Goal: Task Accomplishment & Management: Manage account settings

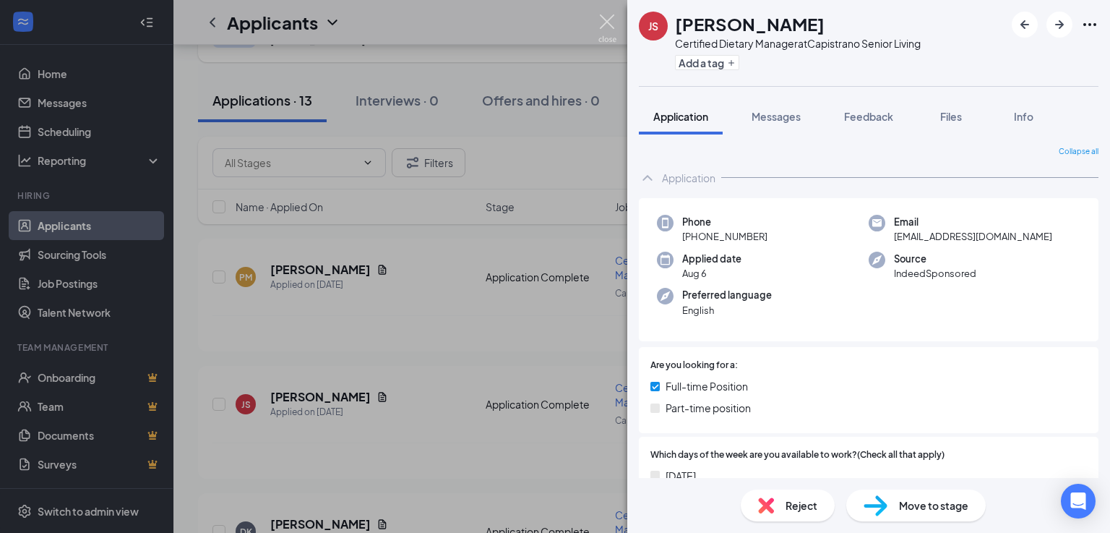
click at [600, 22] on img at bounding box center [607, 28] width 18 height 28
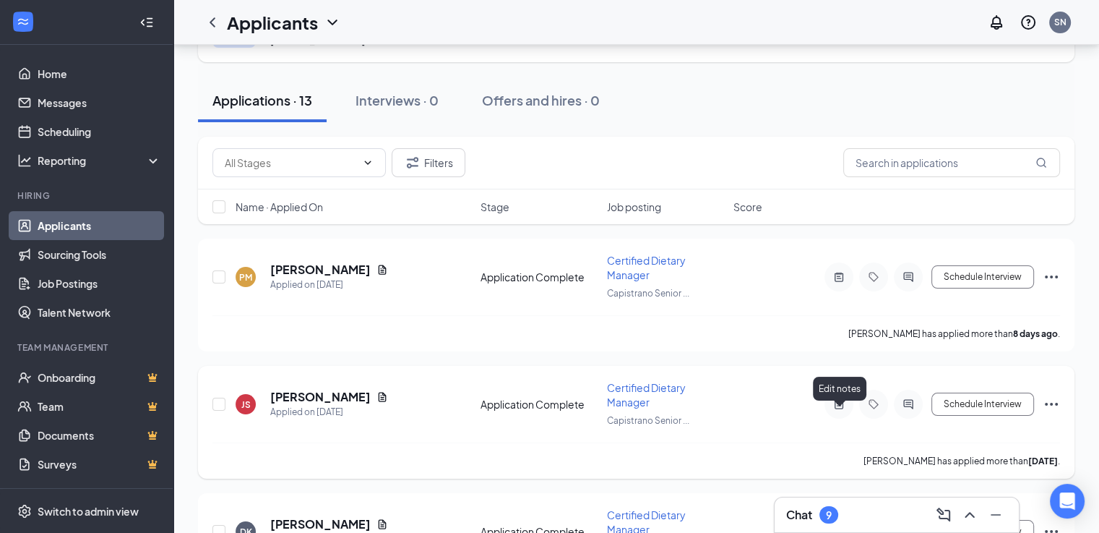
click at [838, 408] on icon "ActiveNote" at bounding box center [839, 403] width 9 height 9
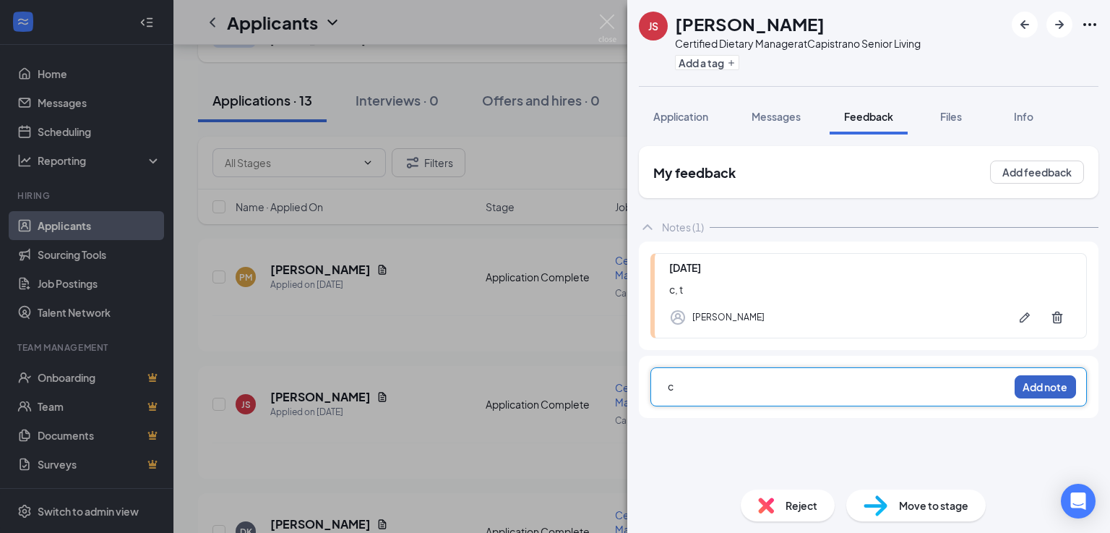
click at [1034, 382] on button "Add note" at bounding box center [1045, 386] width 61 height 23
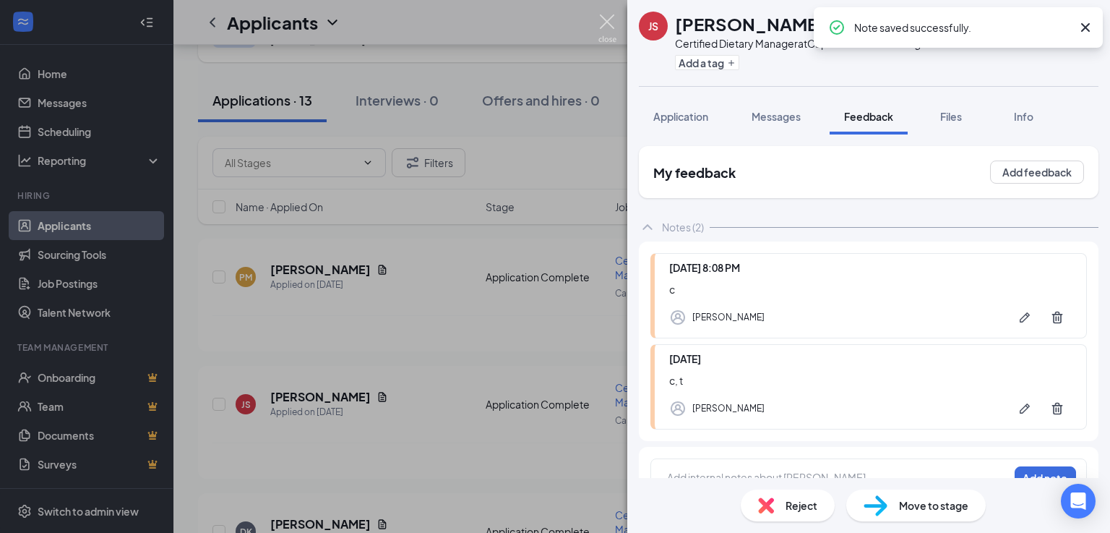
click at [609, 20] on img at bounding box center [607, 28] width 18 height 28
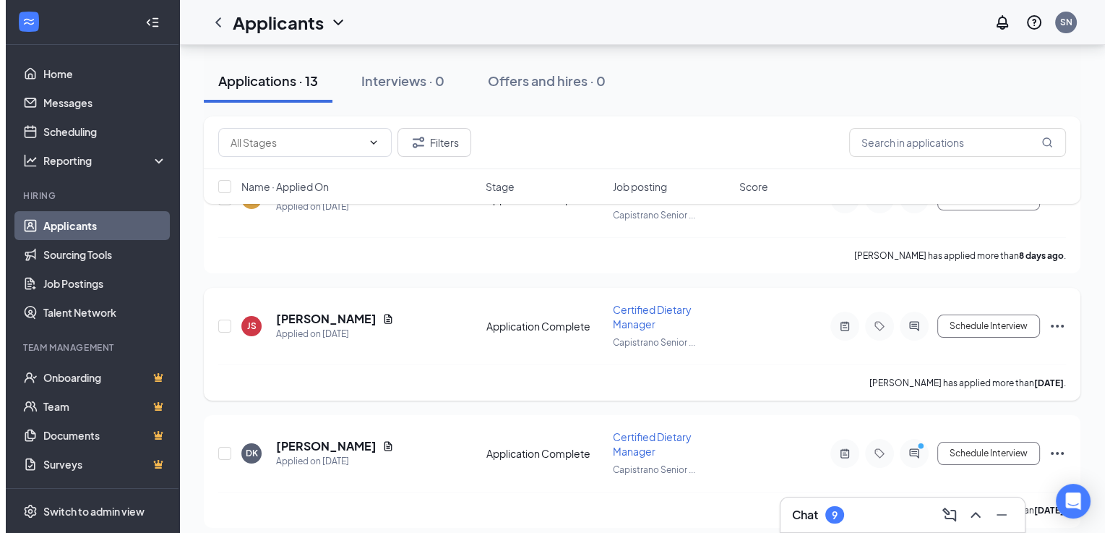
scroll to position [217, 0]
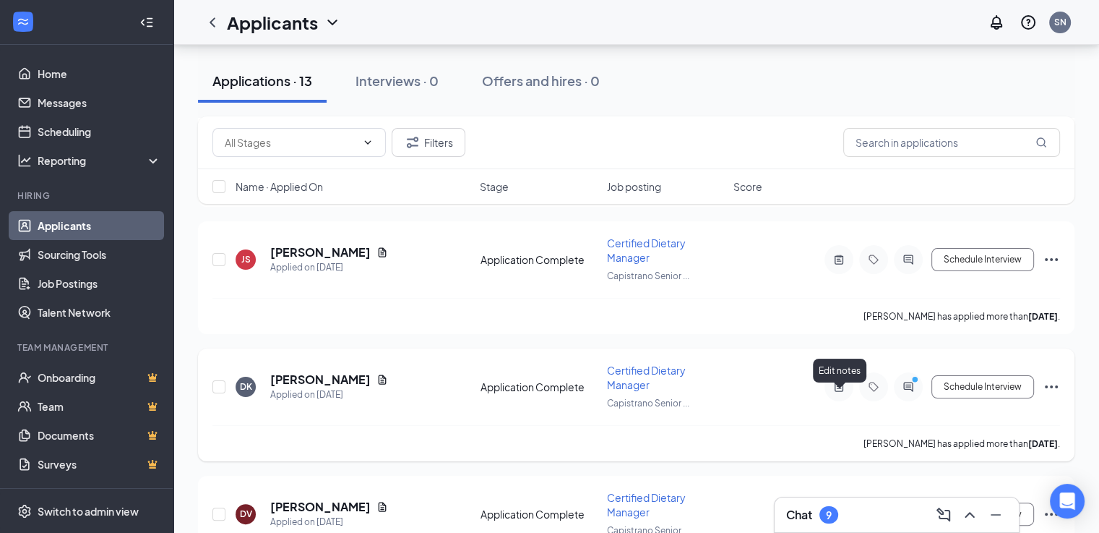
click at [838, 392] on icon "ActiveNote" at bounding box center [838, 387] width 17 height 12
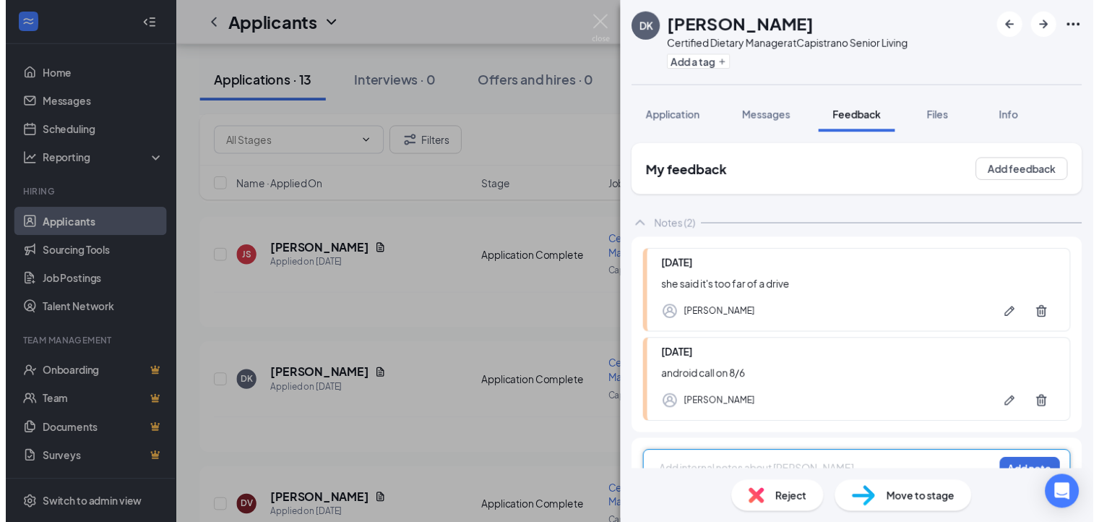
scroll to position [4, 0]
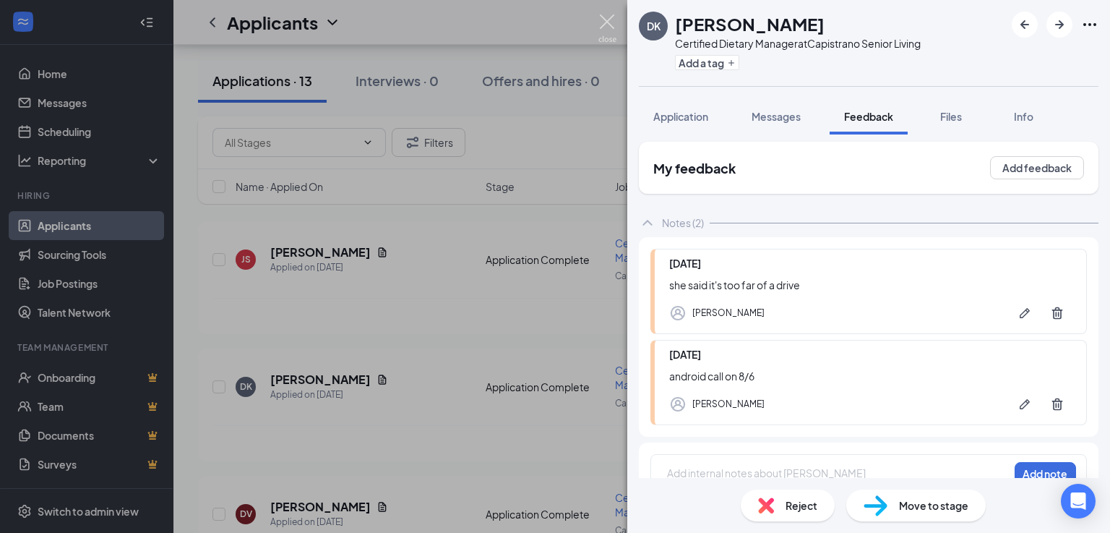
click at [607, 21] on img at bounding box center [607, 28] width 18 height 28
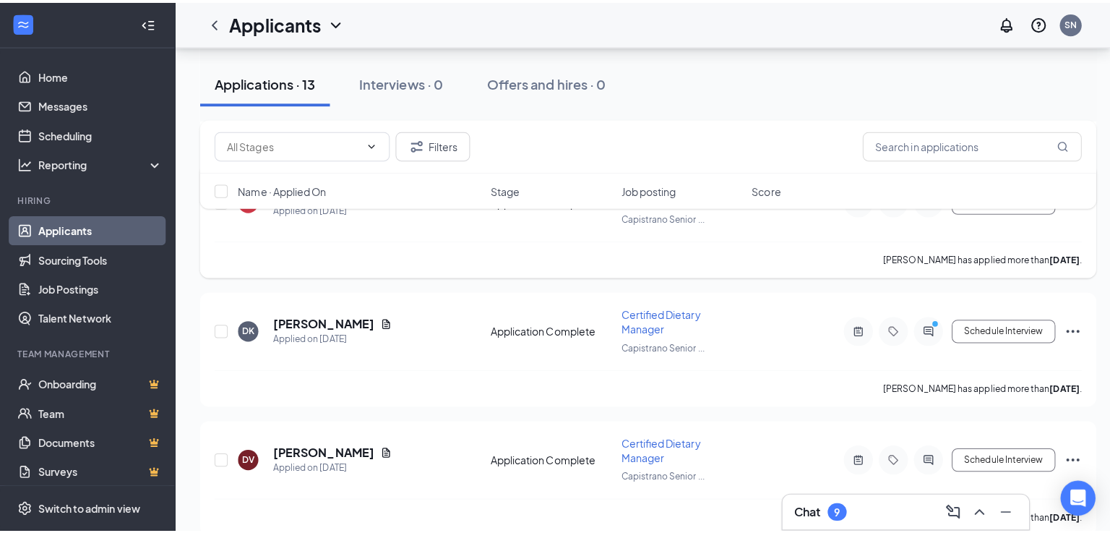
scroll to position [289, 0]
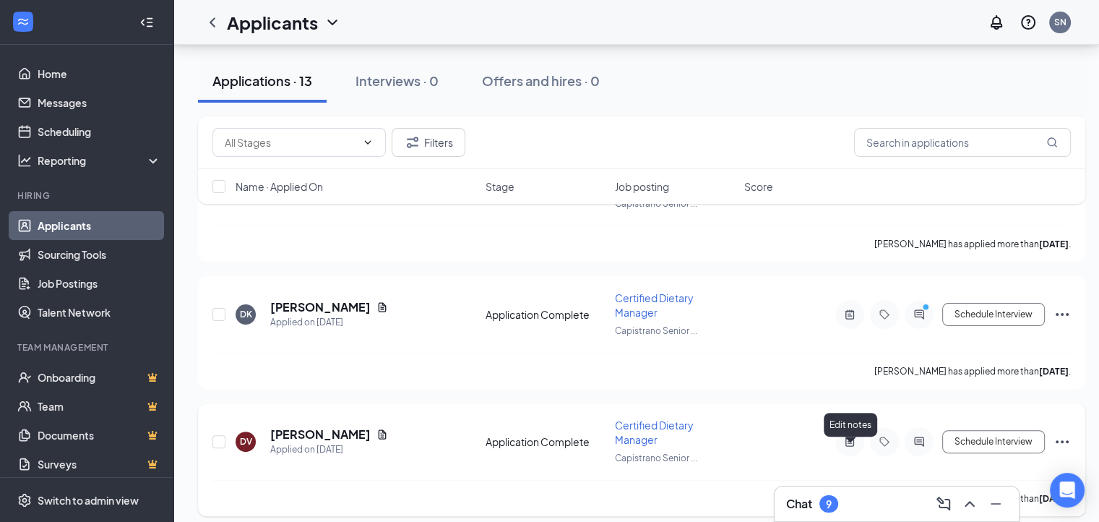
click at [849, 446] on icon "ActiveNote" at bounding box center [850, 441] width 9 height 9
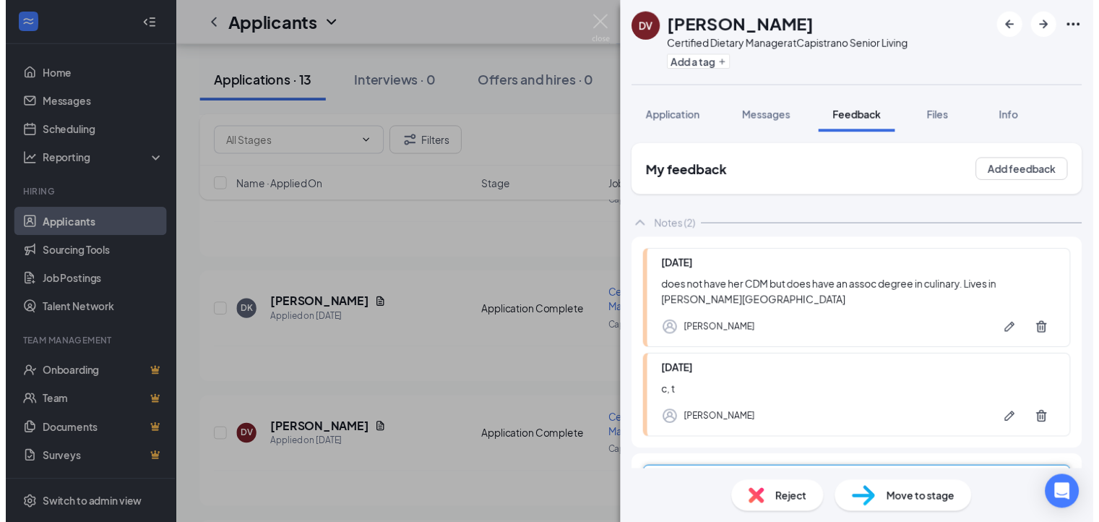
scroll to position [43, 0]
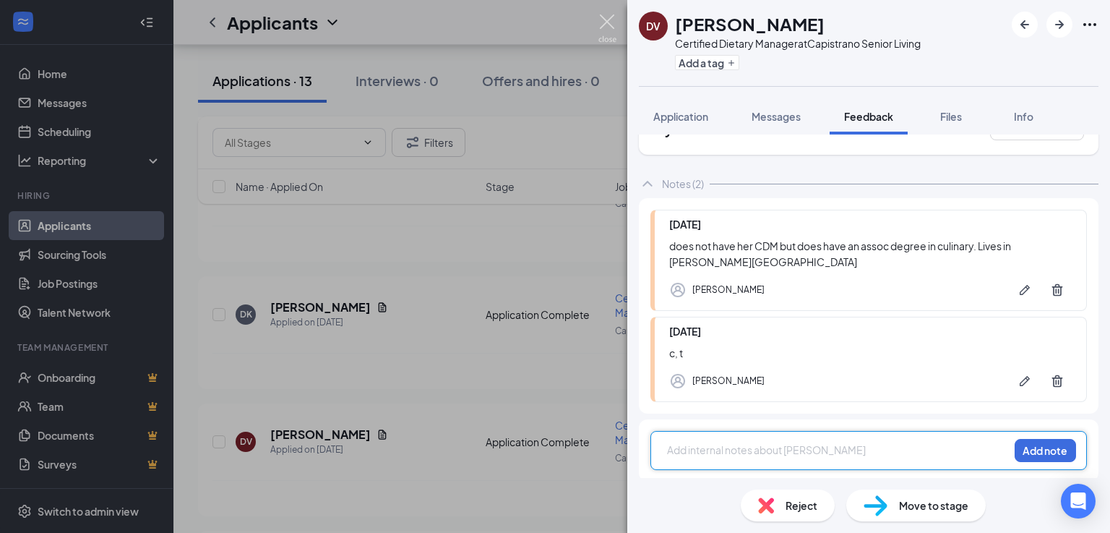
click at [608, 24] on img at bounding box center [607, 28] width 18 height 28
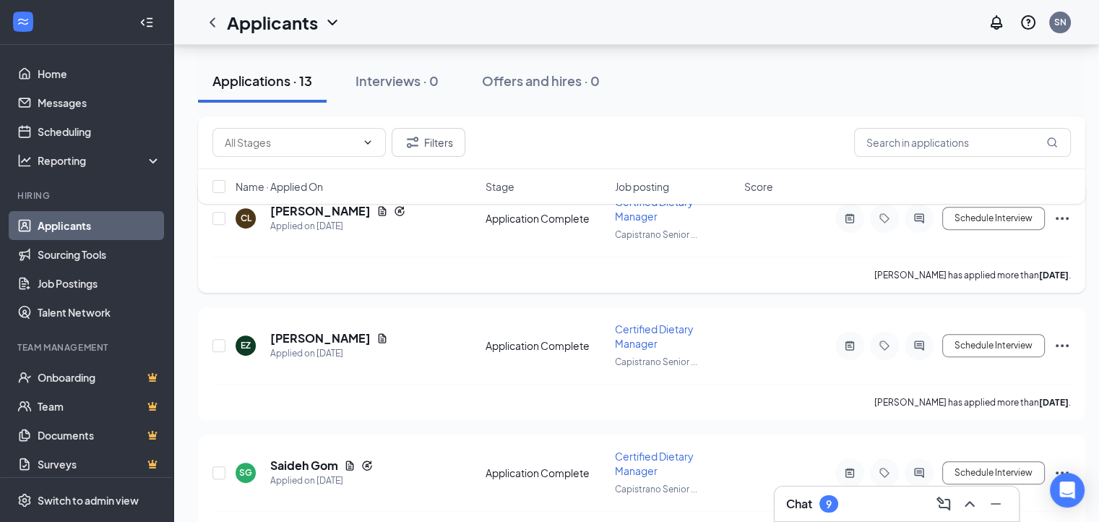
scroll to position [651, 0]
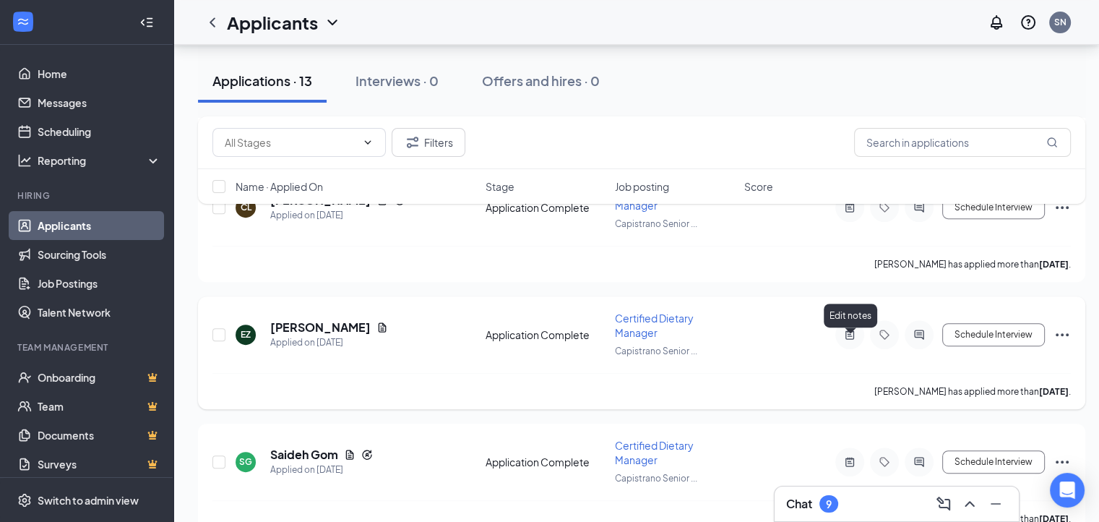
click at [851, 340] on icon "ActiveNote" at bounding box center [849, 335] width 17 height 12
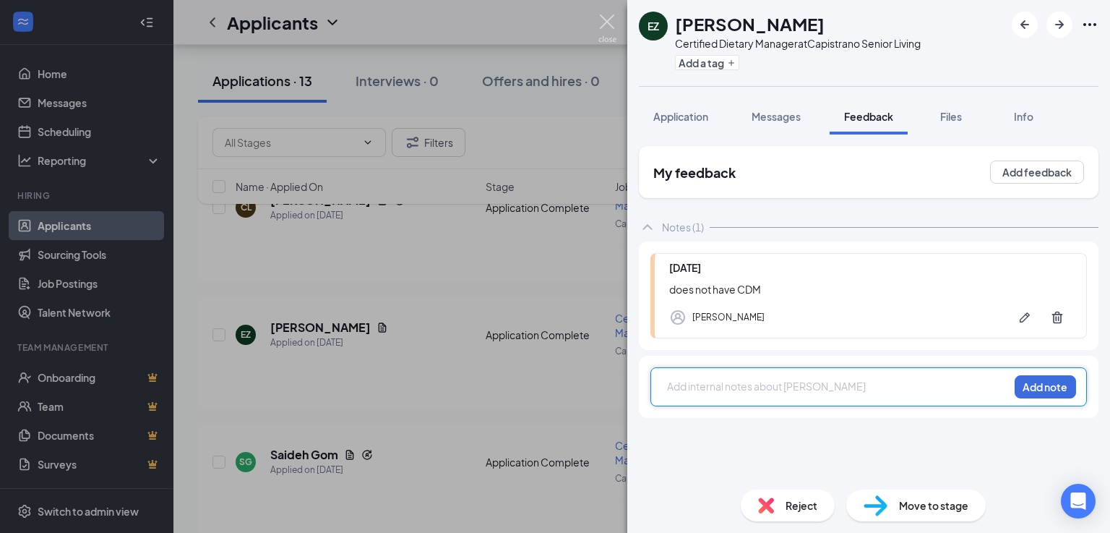
click at [605, 24] on img at bounding box center [607, 28] width 18 height 28
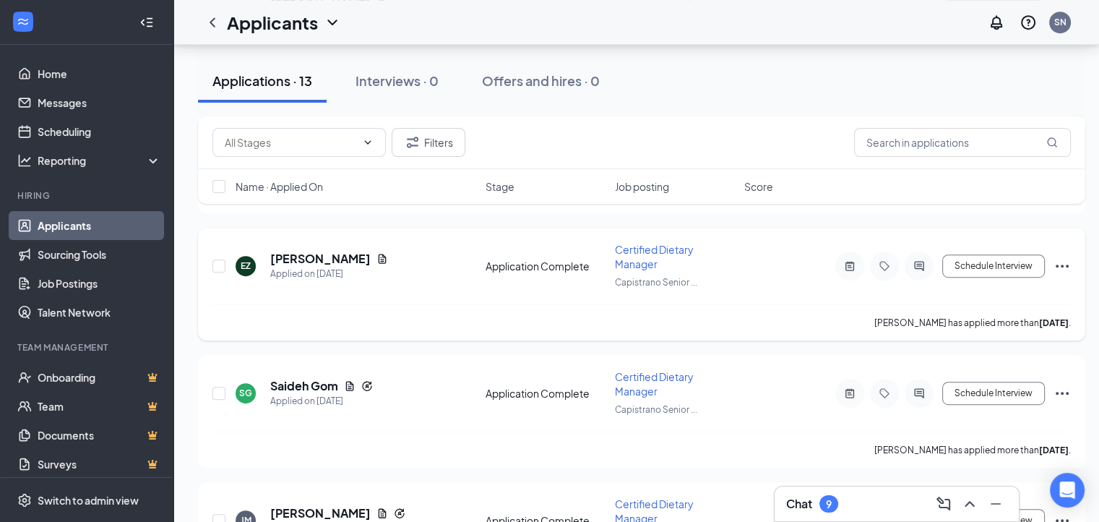
scroll to position [723, 0]
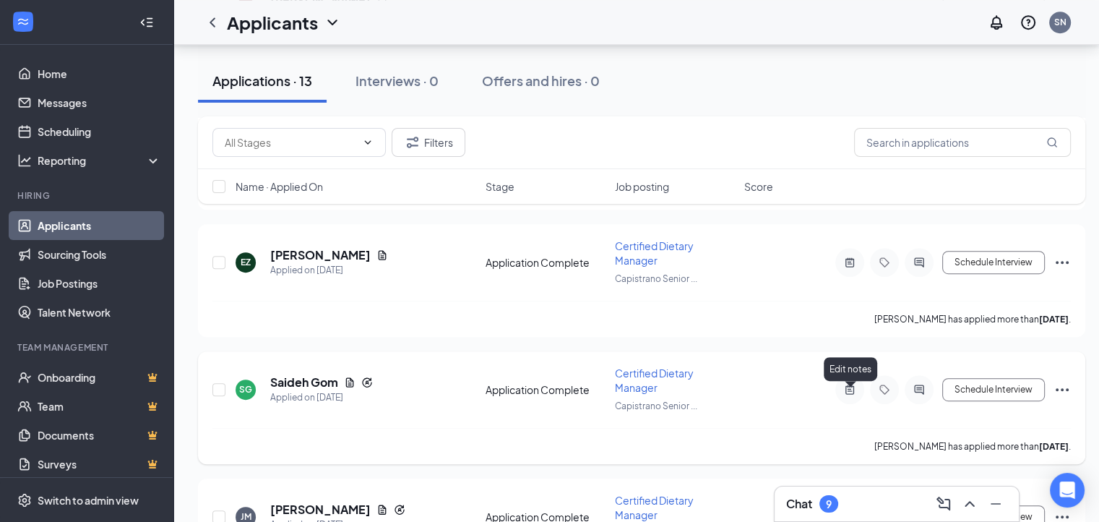
click at [851, 393] on icon "ActiveNote" at bounding box center [849, 390] width 17 height 12
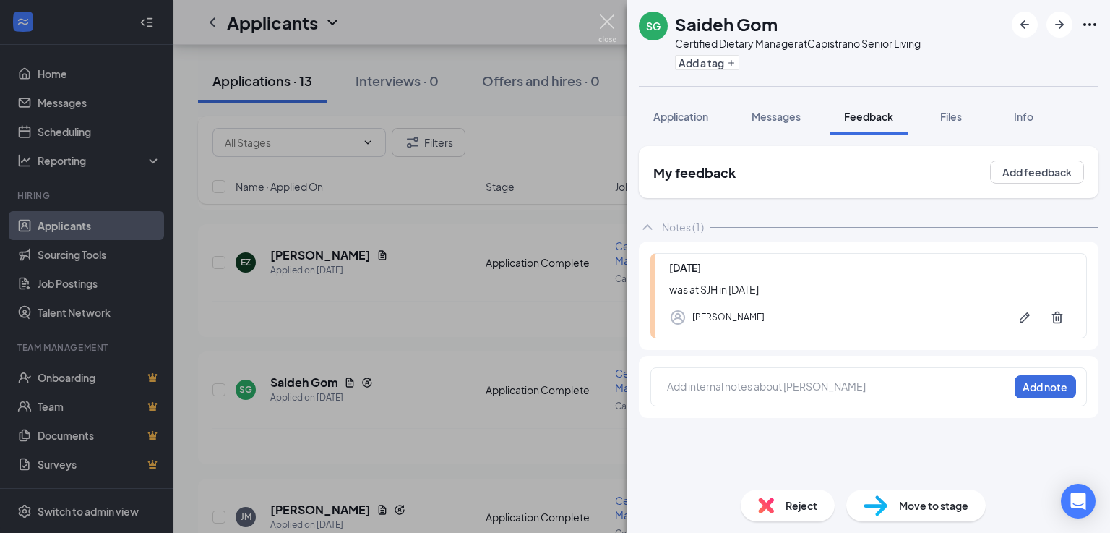
click at [607, 25] on img at bounding box center [607, 28] width 18 height 28
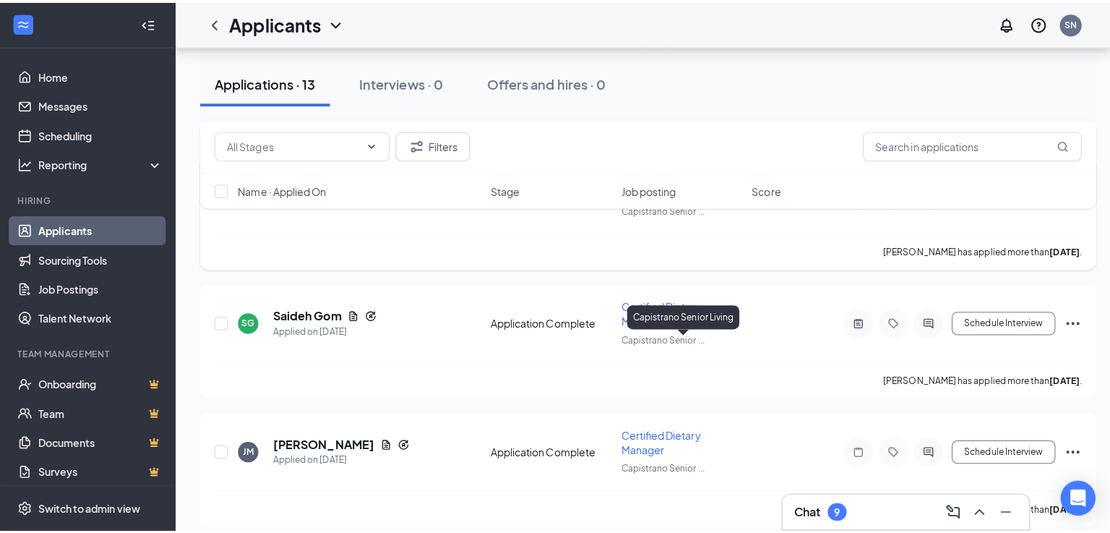
scroll to position [867, 0]
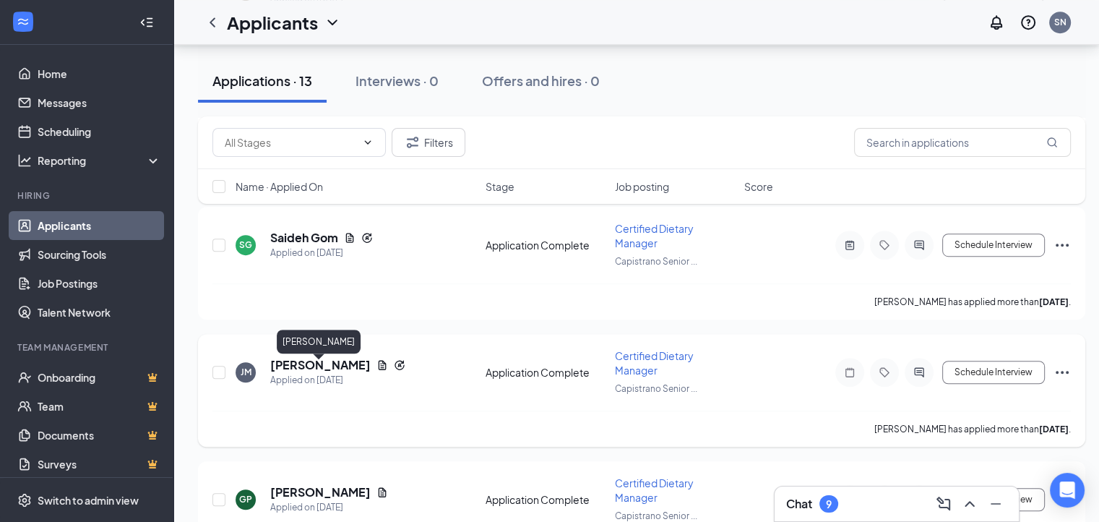
click at [337, 369] on h5 "[PERSON_NAME]" at bounding box center [320, 365] width 100 height 16
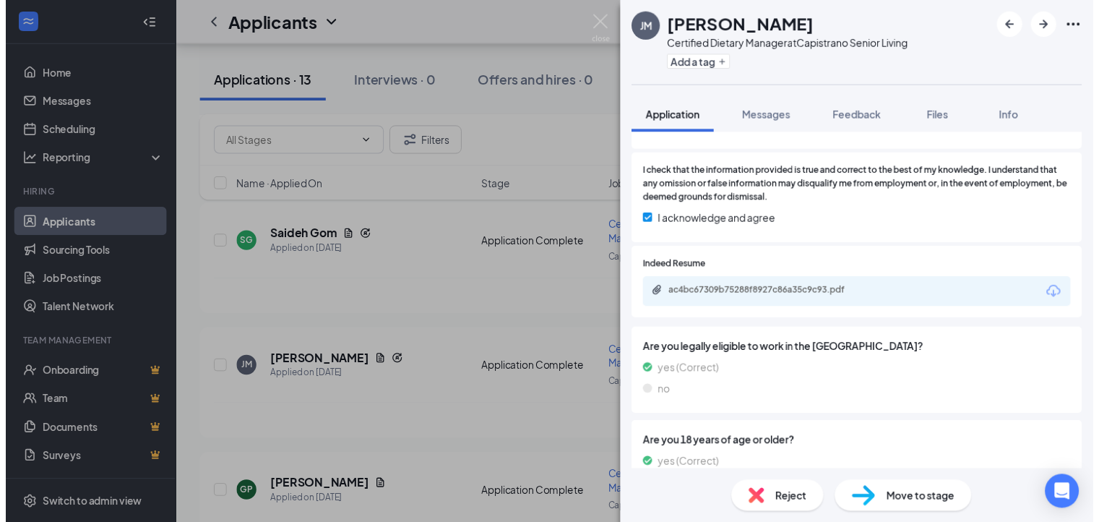
scroll to position [770, 0]
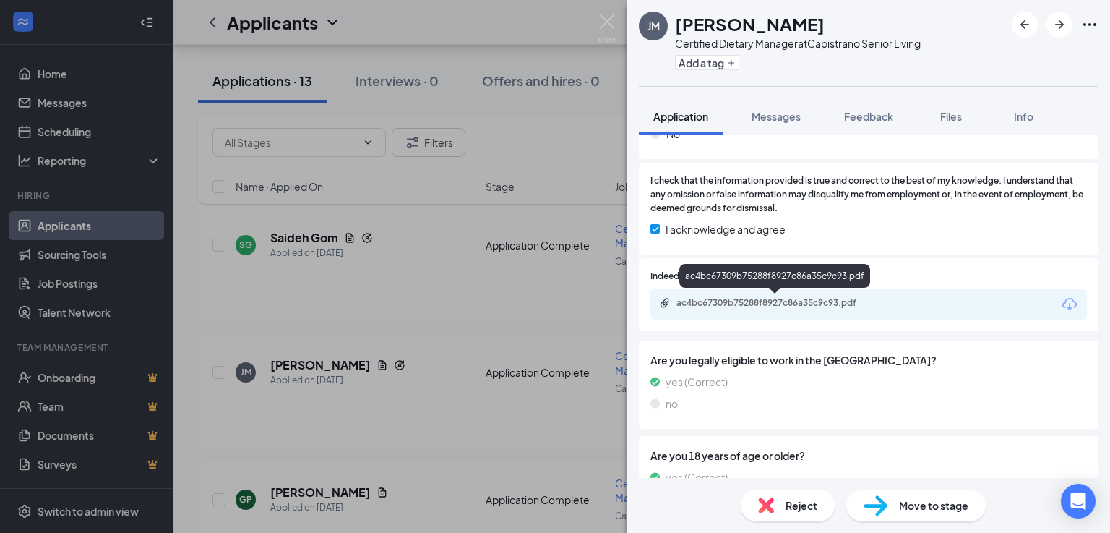
click at [750, 303] on div "ac4bc67309b75288f8927c86a35c9c93.pdf" at bounding box center [778, 303] width 202 height 12
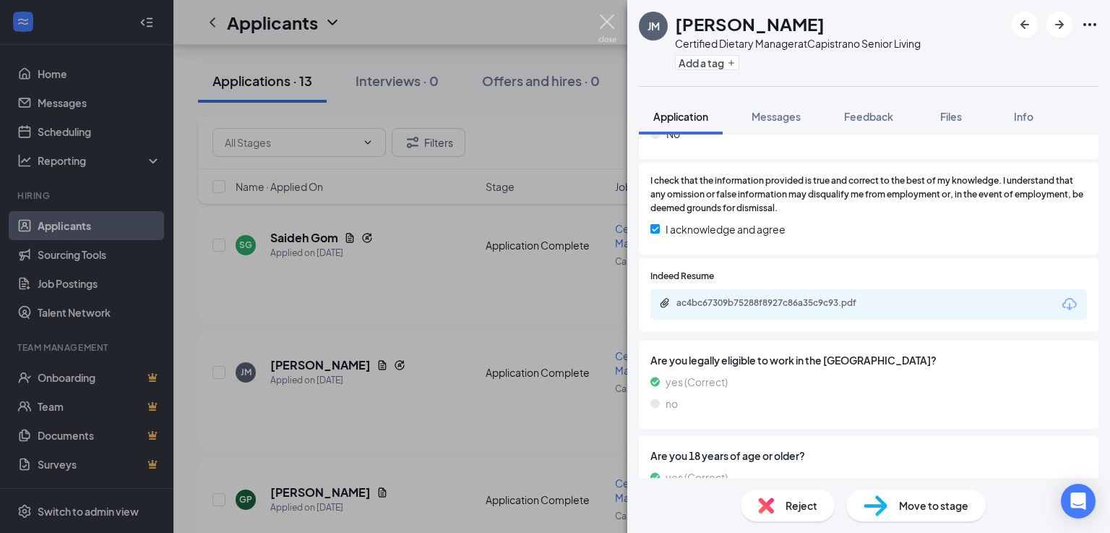
click at [609, 20] on img at bounding box center [607, 28] width 18 height 28
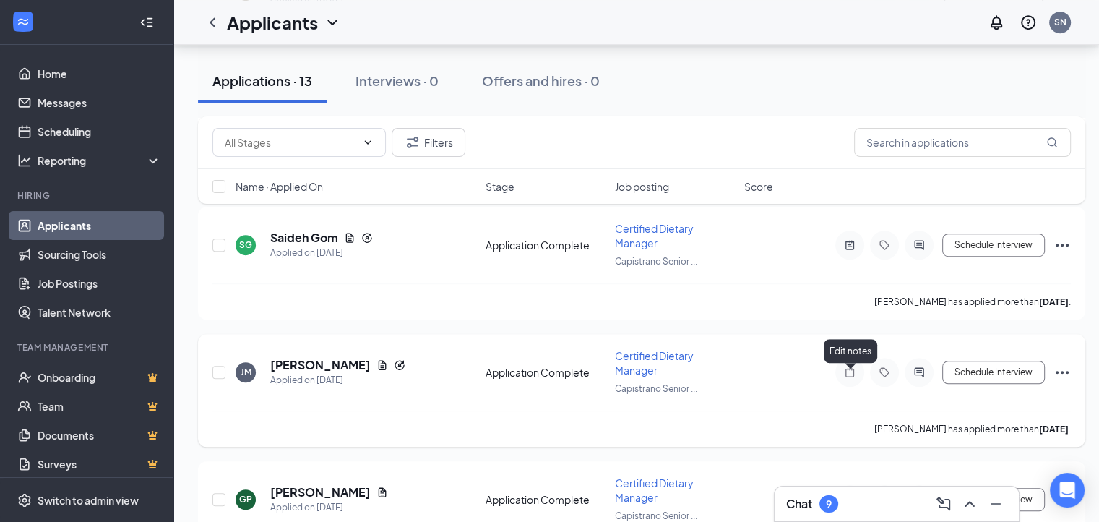
click at [850, 374] on icon "Note" at bounding box center [850, 371] width 9 height 9
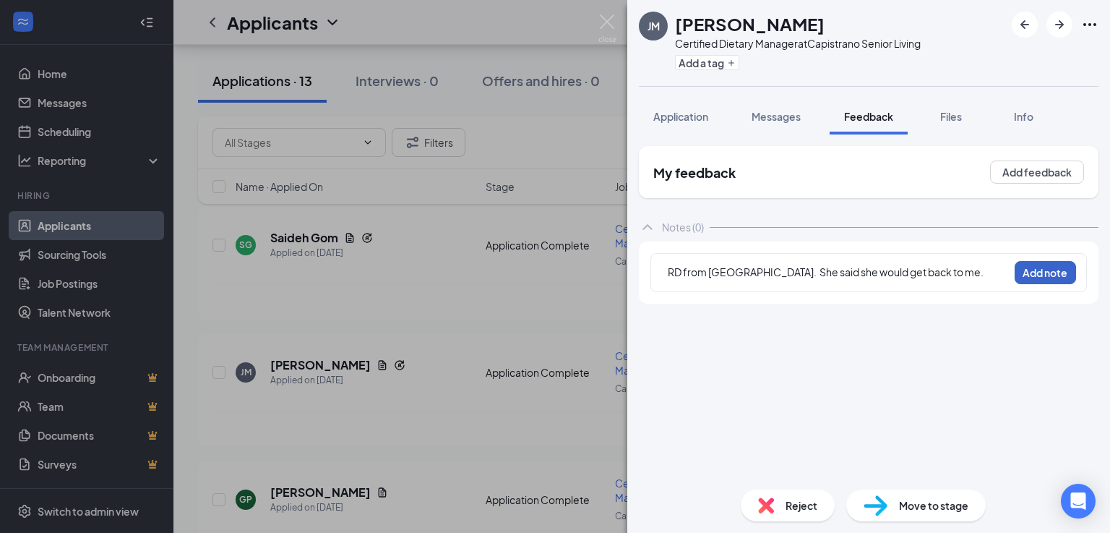
click at [1046, 266] on button "Add note" at bounding box center [1045, 272] width 61 height 23
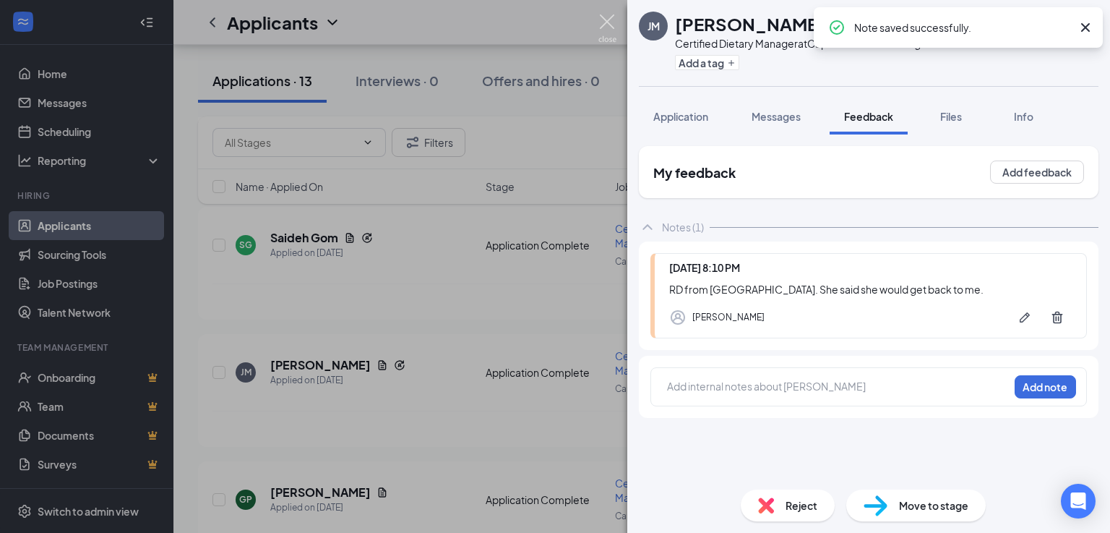
click at [604, 22] on img at bounding box center [607, 28] width 18 height 28
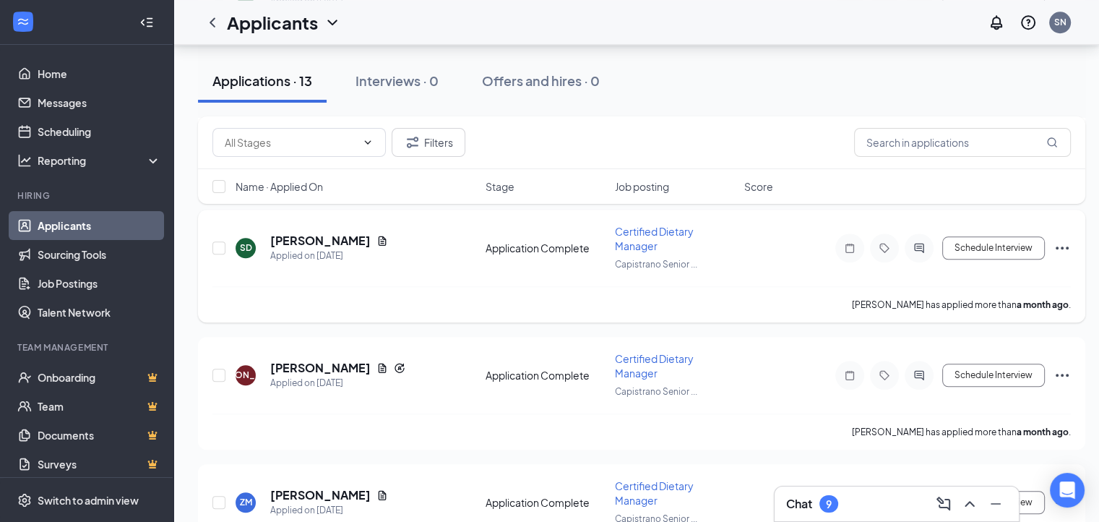
scroll to position [1445, 0]
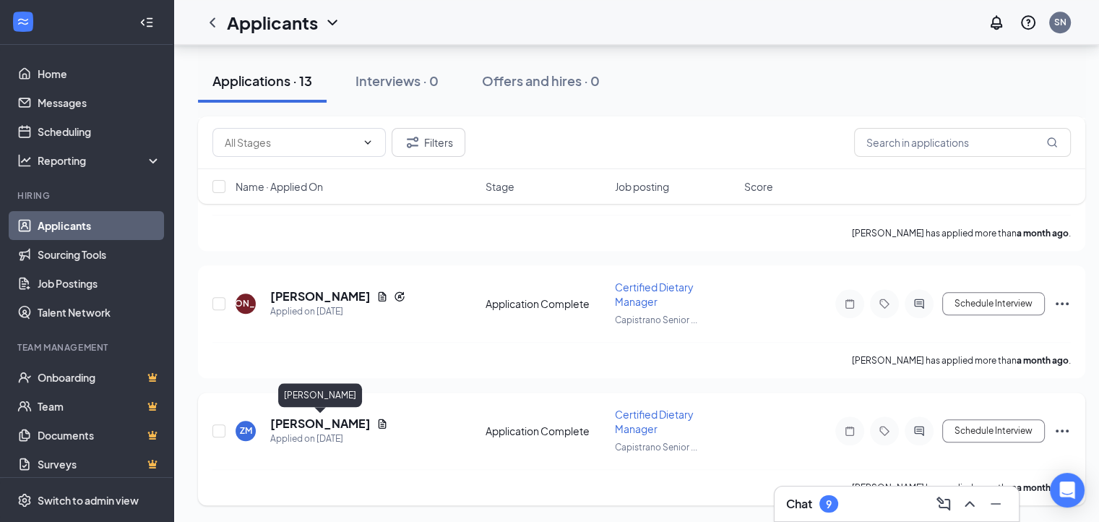
click at [342, 426] on h5 "[PERSON_NAME]" at bounding box center [320, 424] width 100 height 16
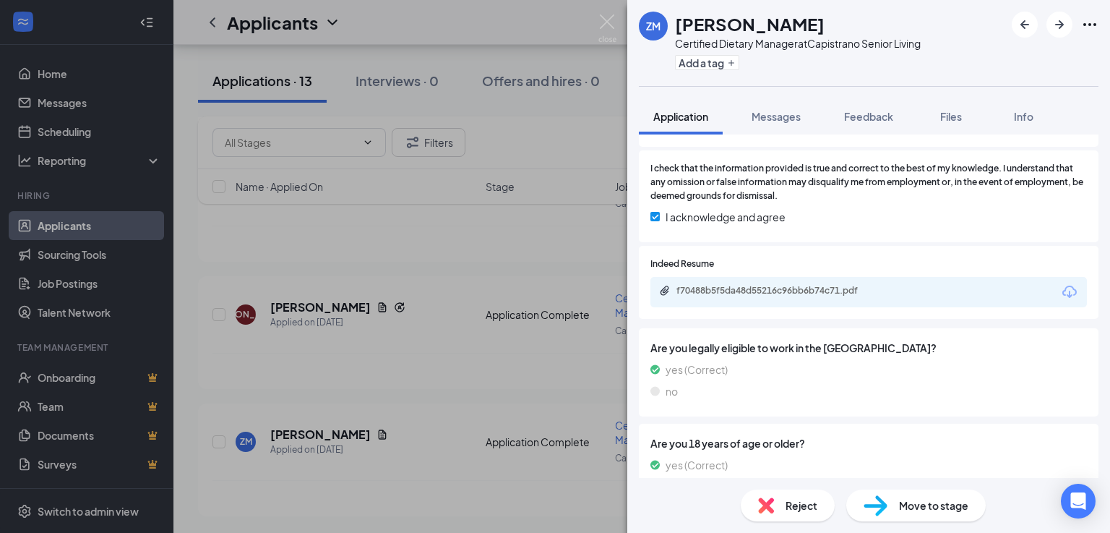
scroll to position [729, 0]
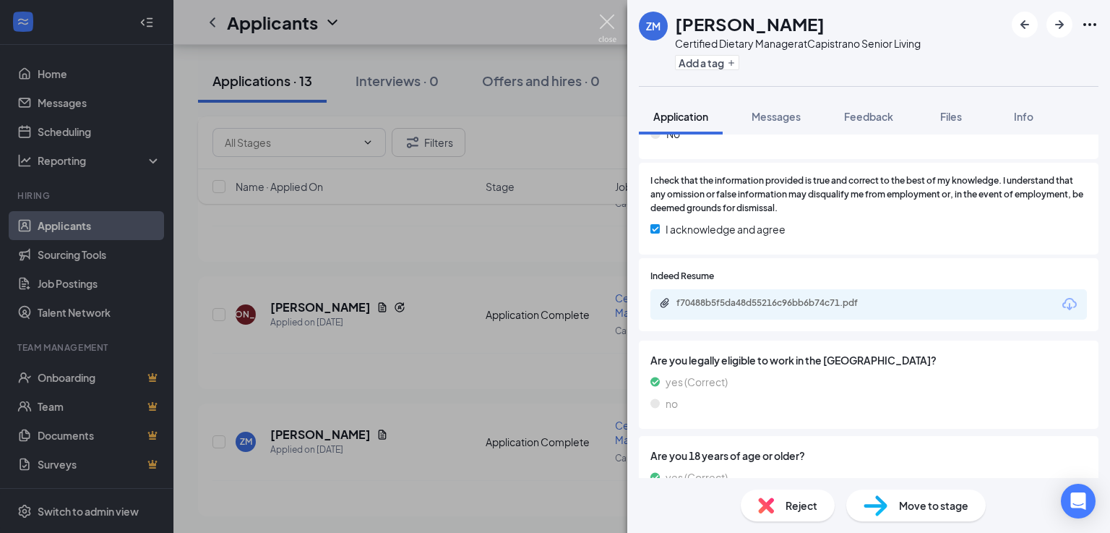
click at [609, 22] on img at bounding box center [607, 28] width 18 height 28
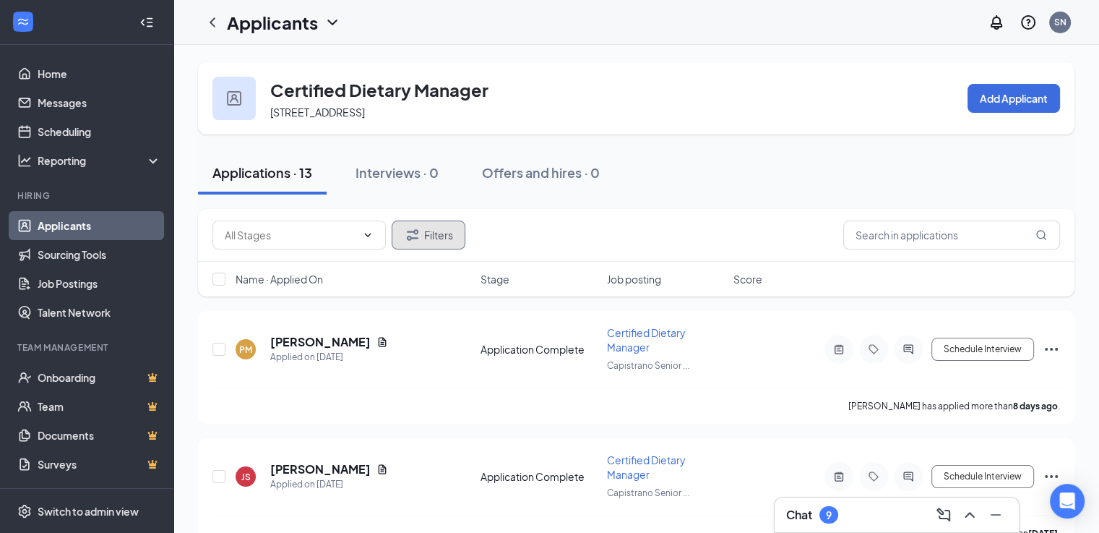
click at [436, 249] on button "Filters" at bounding box center [429, 234] width 74 height 29
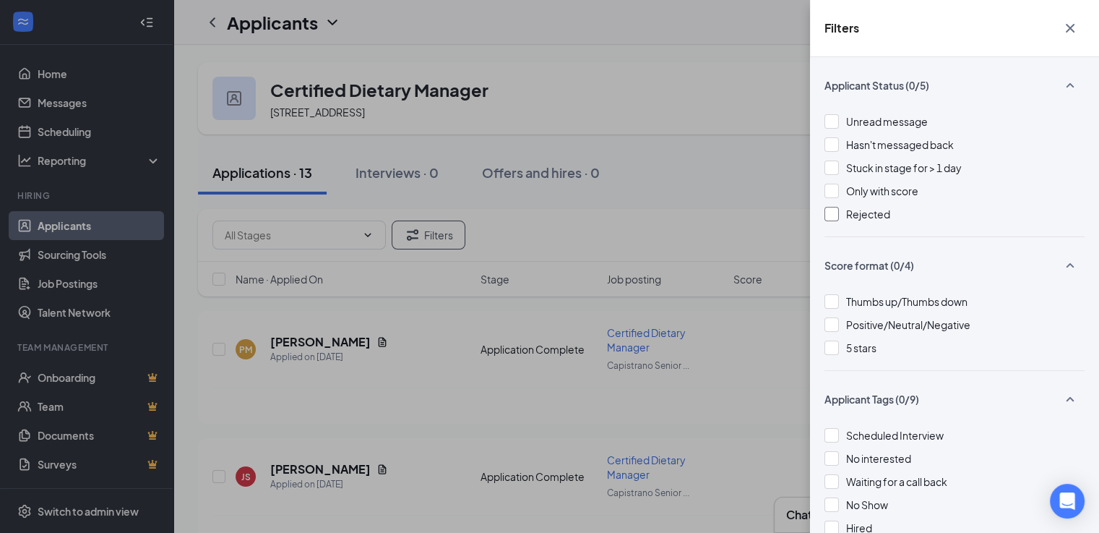
click at [833, 215] on div at bounding box center [832, 214] width 14 height 14
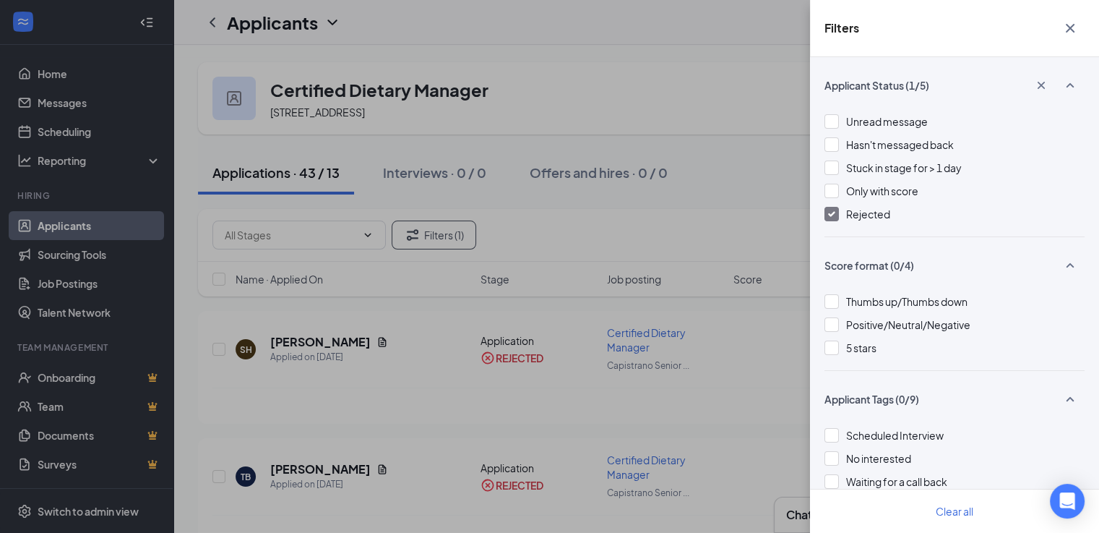
click at [1069, 28] on icon "Cross" at bounding box center [1070, 28] width 9 height 9
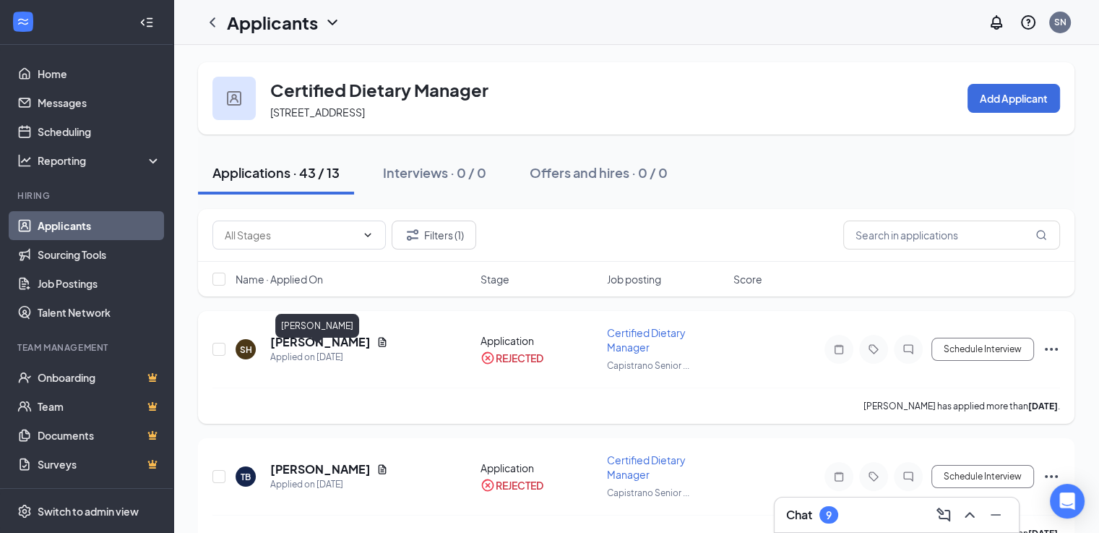
click at [319, 350] on h5 "[PERSON_NAME]" at bounding box center [320, 342] width 100 height 16
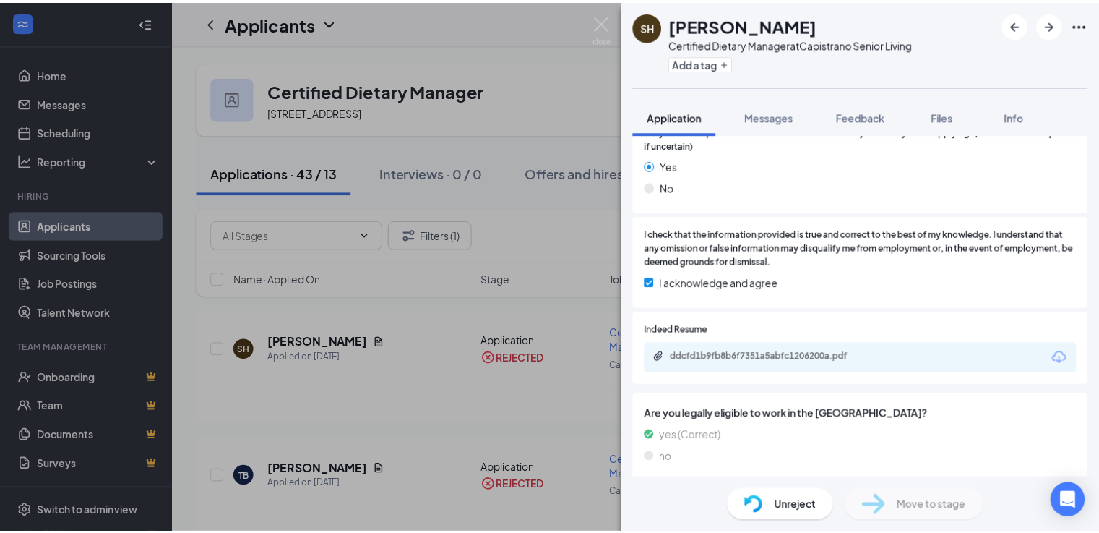
scroll to position [697, 0]
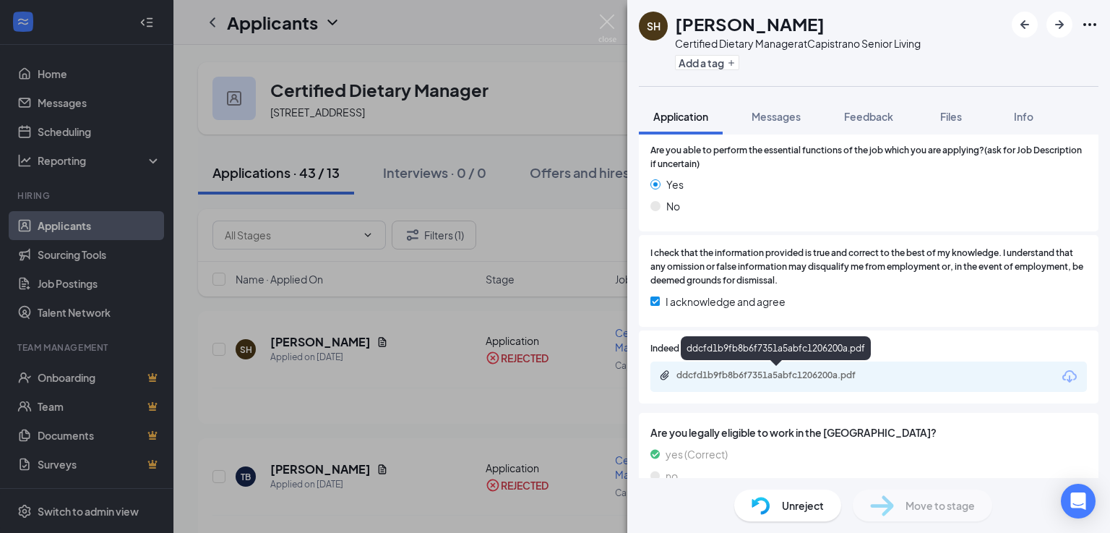
click at [748, 374] on div "ddcfd1b9fb8b6f7351a5abfc1206200a.pdf" at bounding box center [778, 375] width 202 height 12
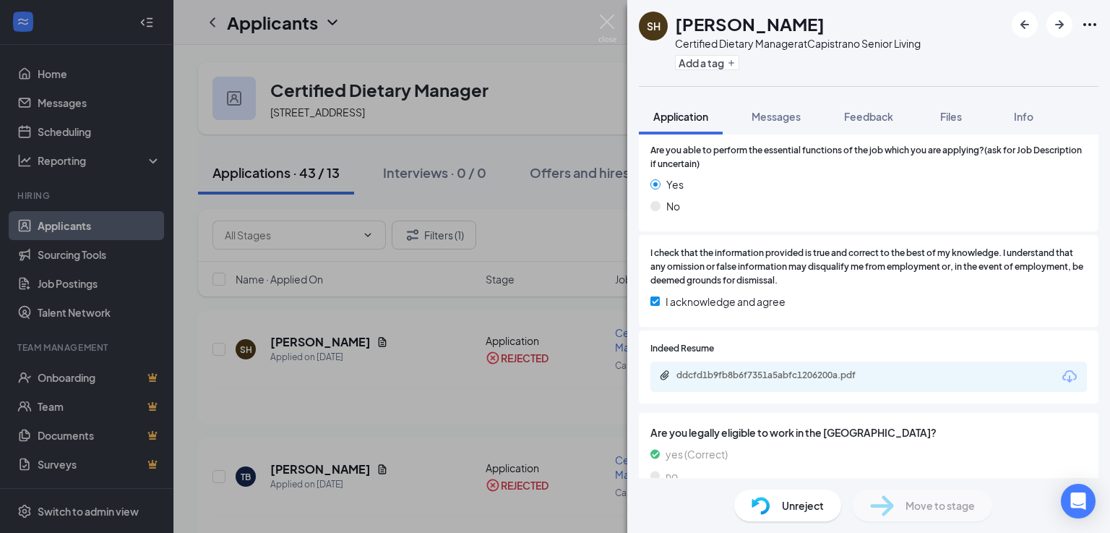
click at [608, 22] on img at bounding box center [607, 28] width 18 height 28
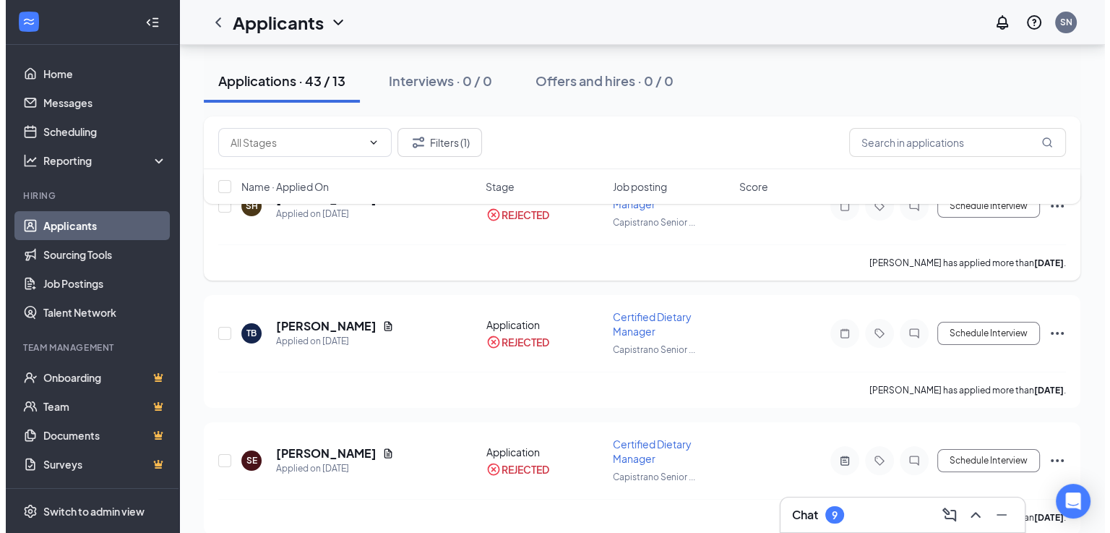
scroll to position [145, 0]
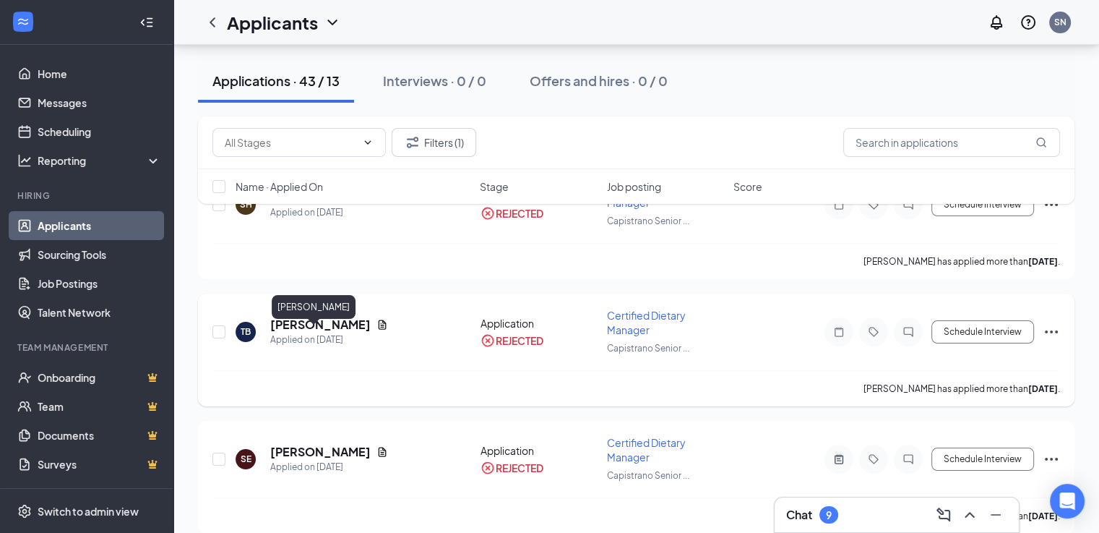
click at [305, 332] on h5 "[PERSON_NAME]" at bounding box center [320, 325] width 100 height 16
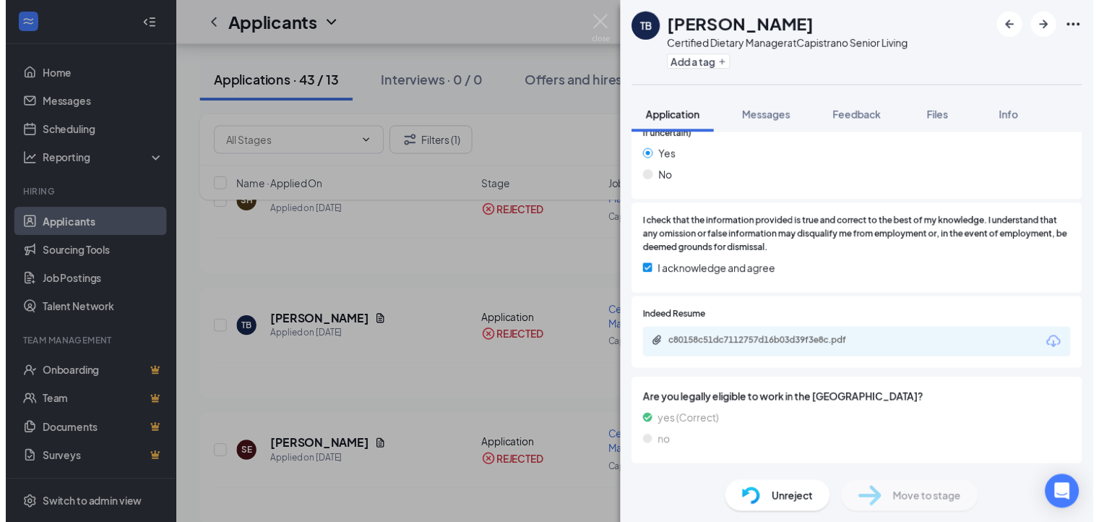
scroll to position [657, 0]
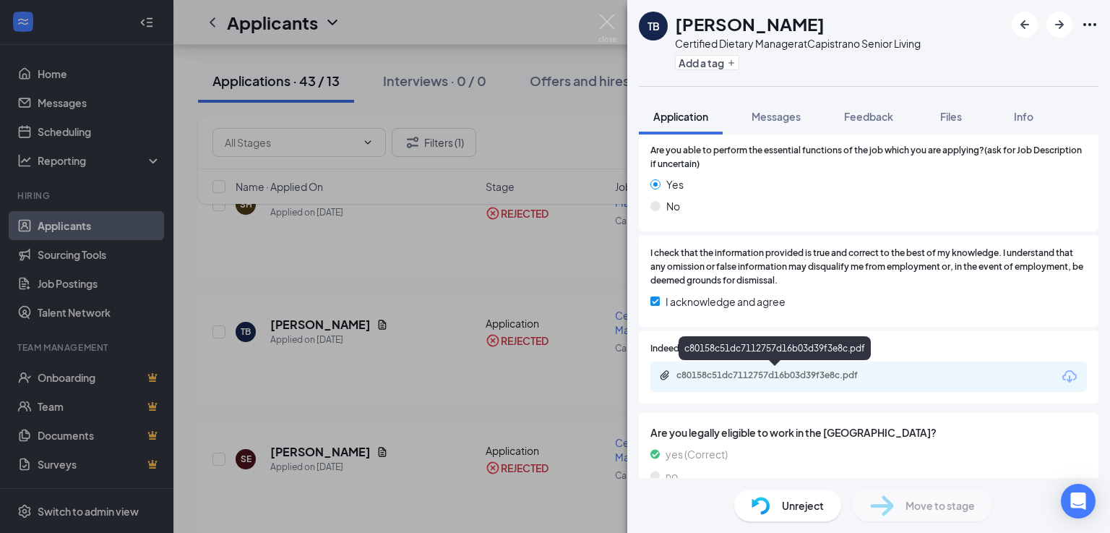
click at [786, 373] on div "c80158c51dc7112757d16b03d39f3e8c.pdf" at bounding box center [778, 375] width 202 height 12
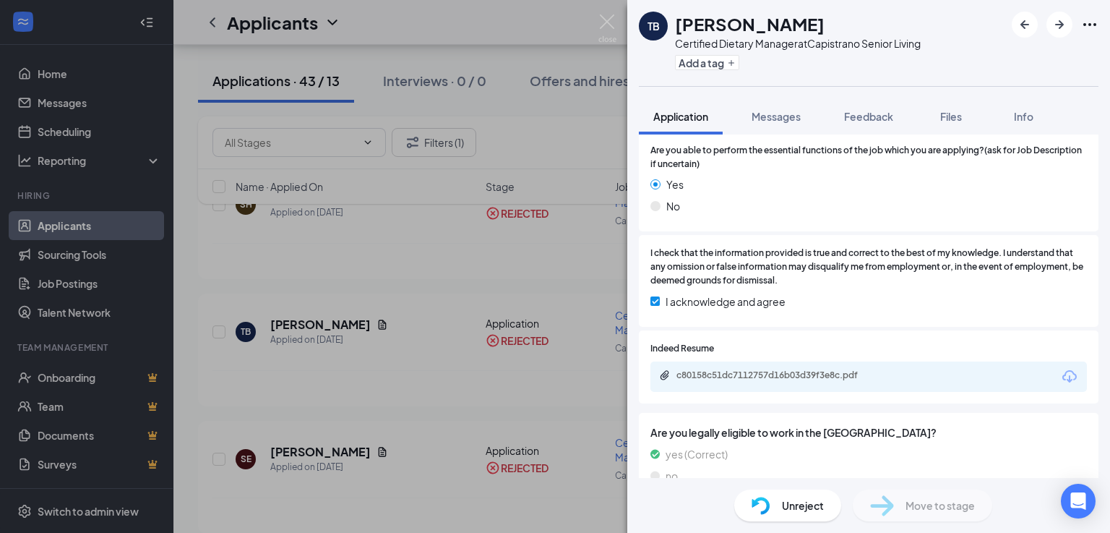
click at [607, 28] on img at bounding box center [607, 28] width 18 height 28
